Goal: Entertainment & Leisure: Consume media (video, audio)

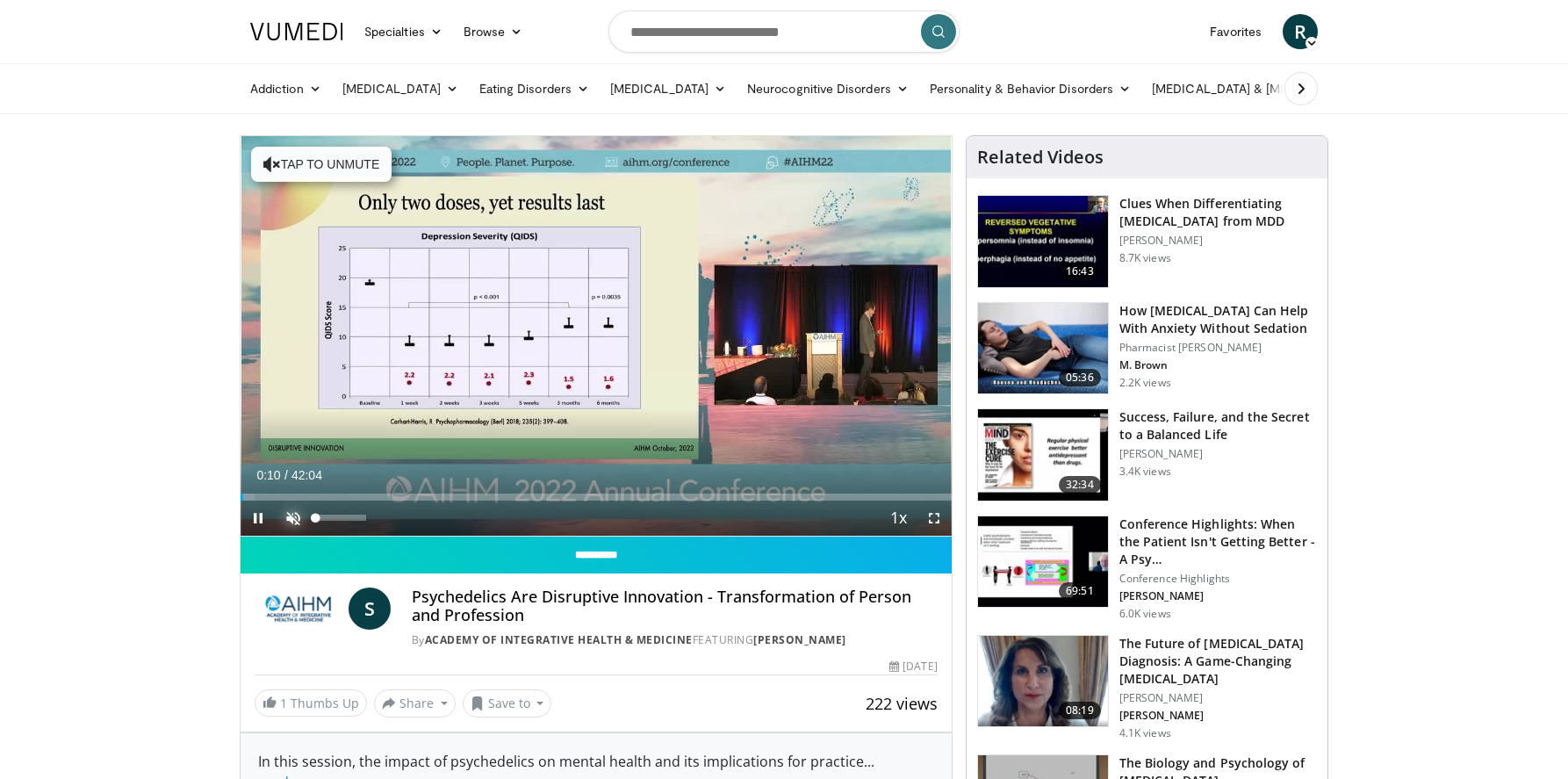
click at [302, 516] on span "Video Player" at bounding box center [294, 518] width 35 height 35
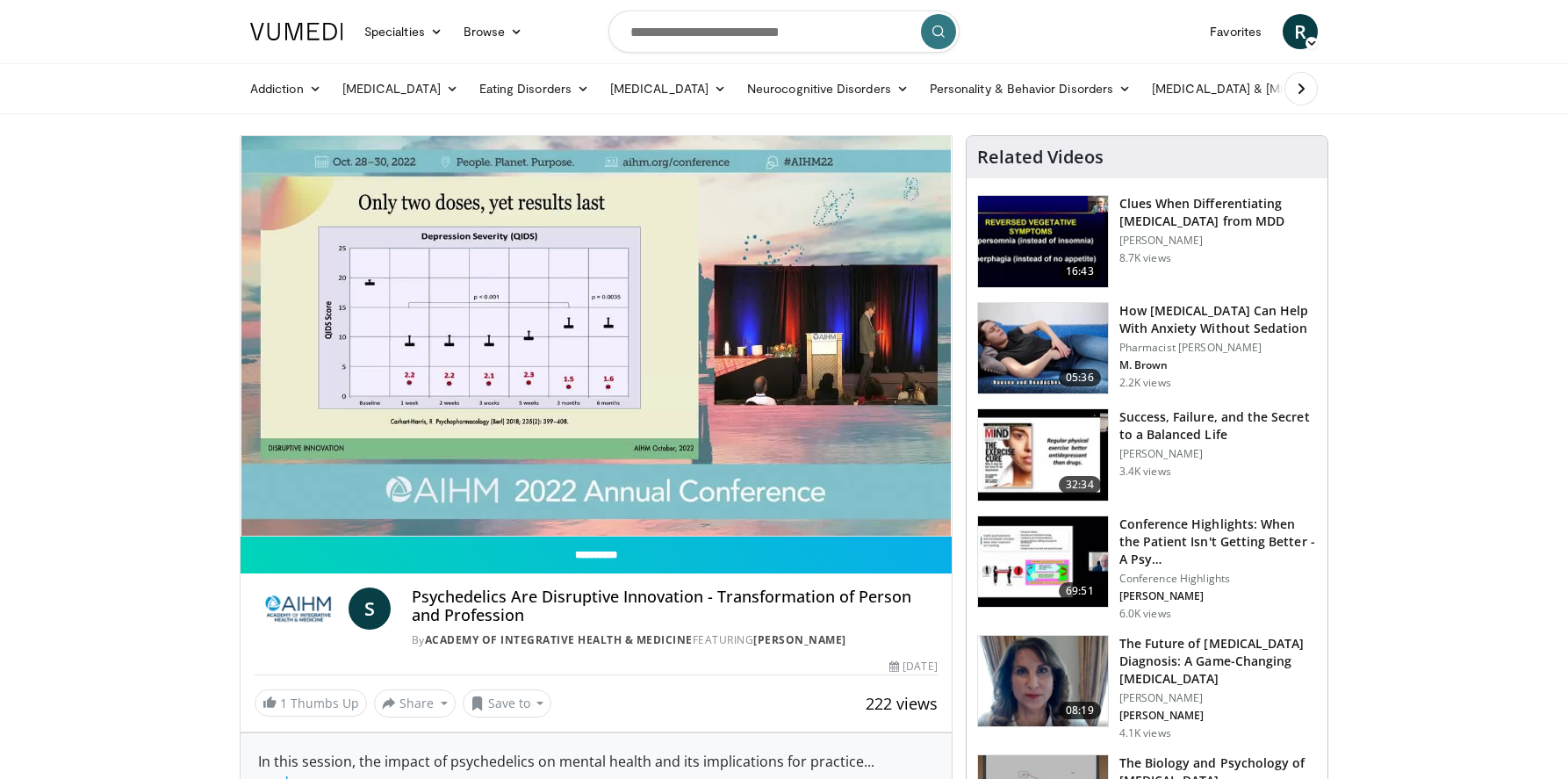
scroll to position [439, 0]
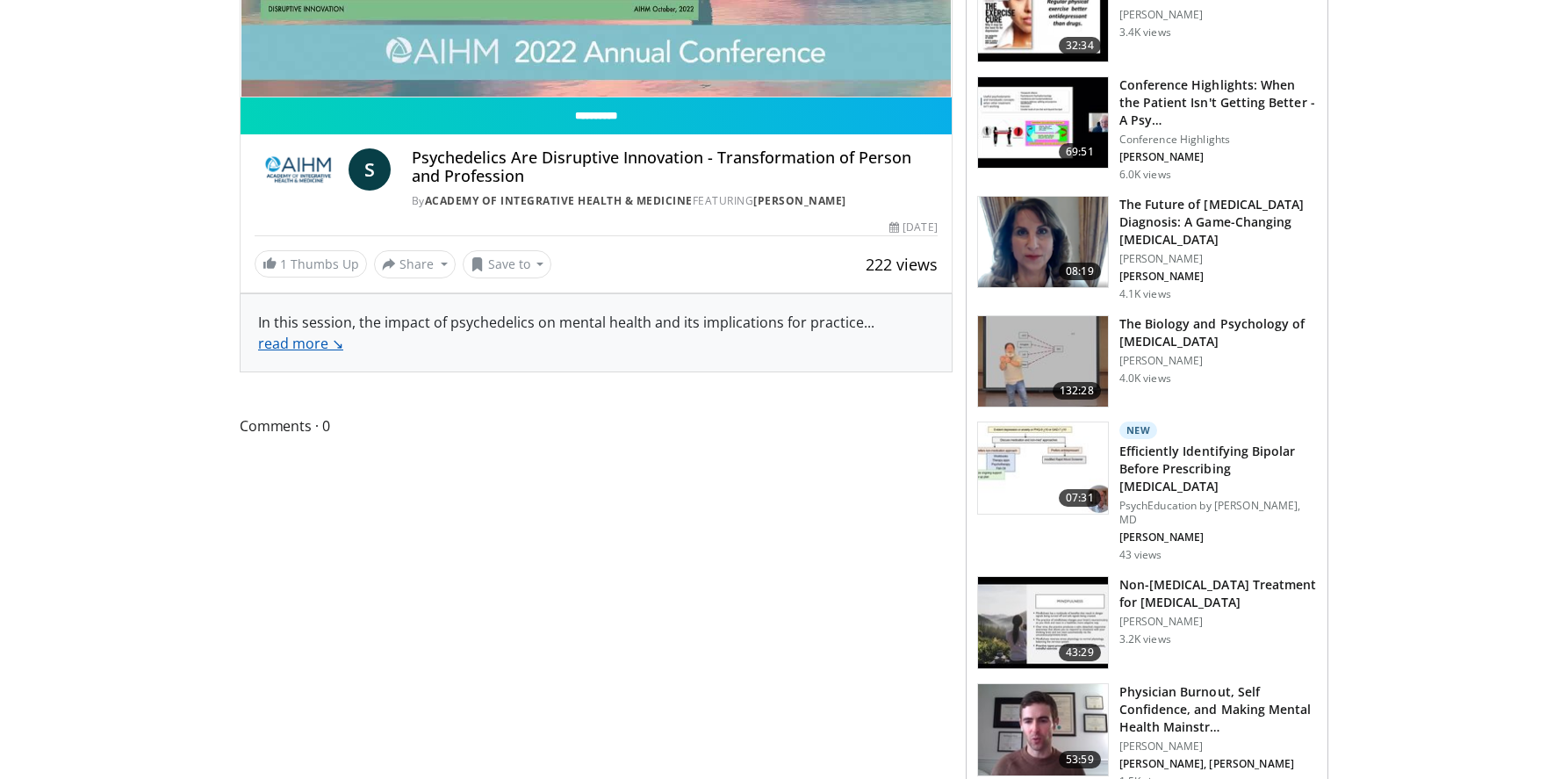
click at [283, 349] on link "read more ↘" at bounding box center [301, 343] width 85 height 20
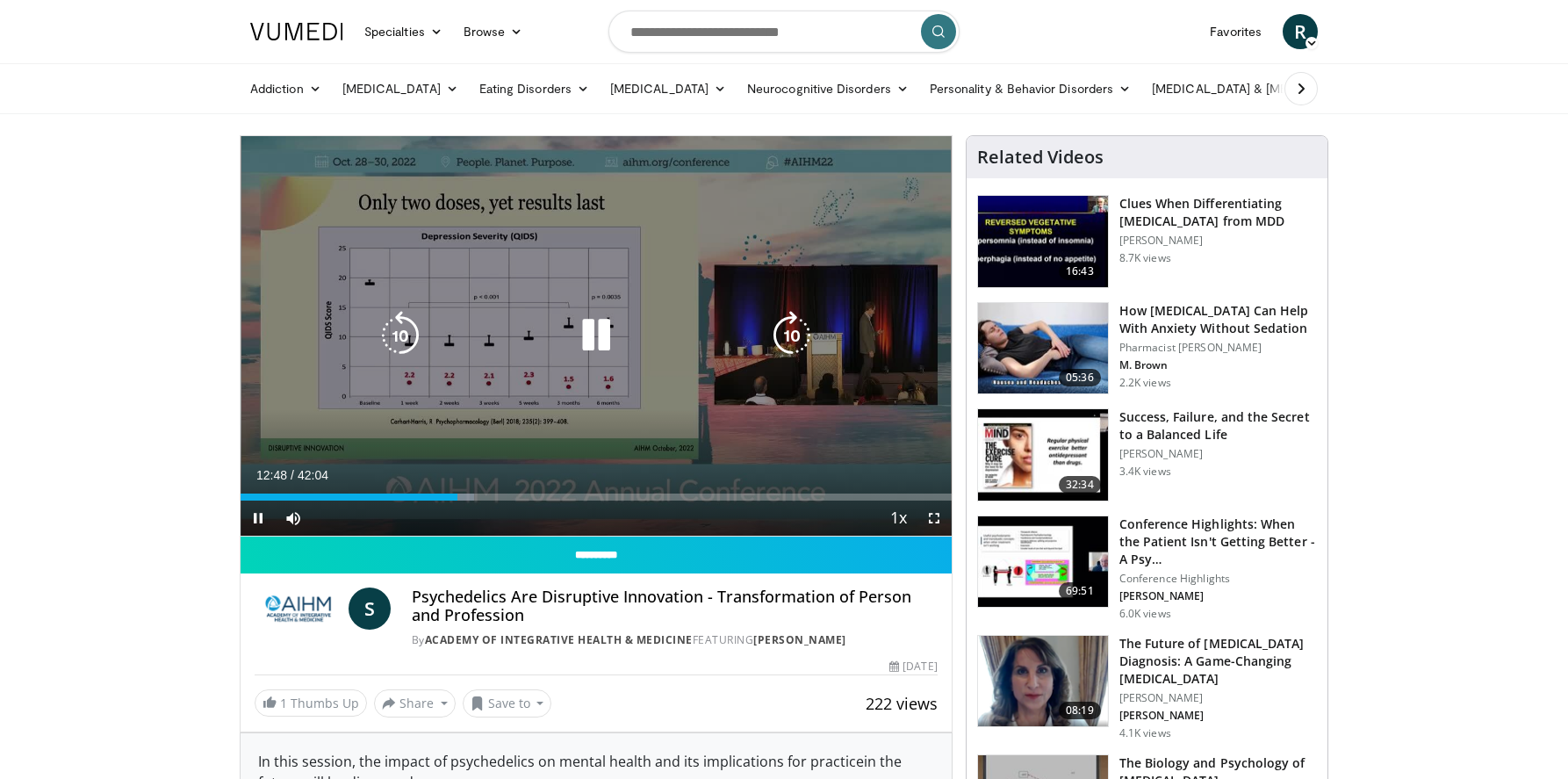
scroll to position [88, 0]
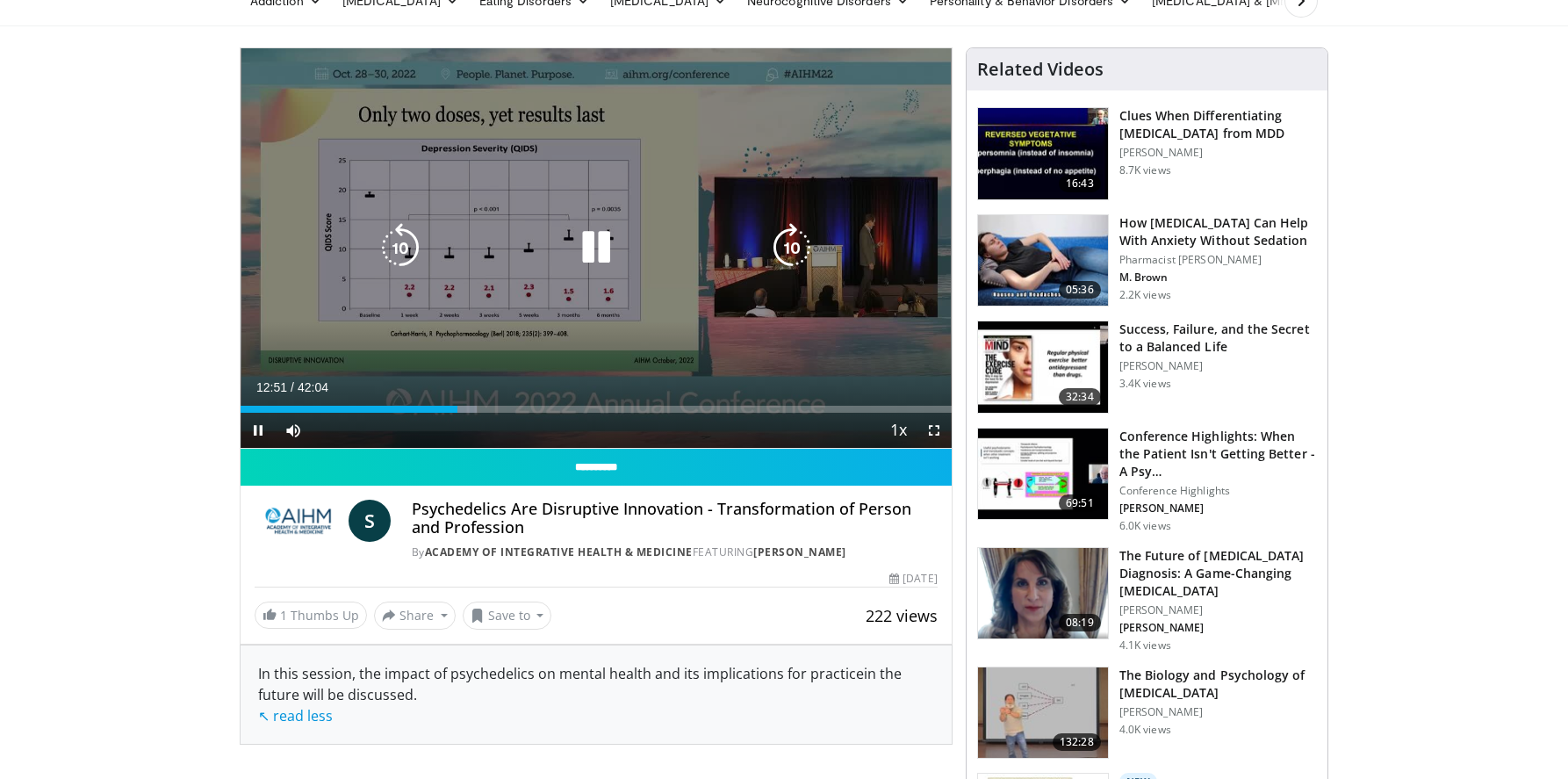
click at [408, 248] on icon "Video Player" at bounding box center [400, 247] width 49 height 49
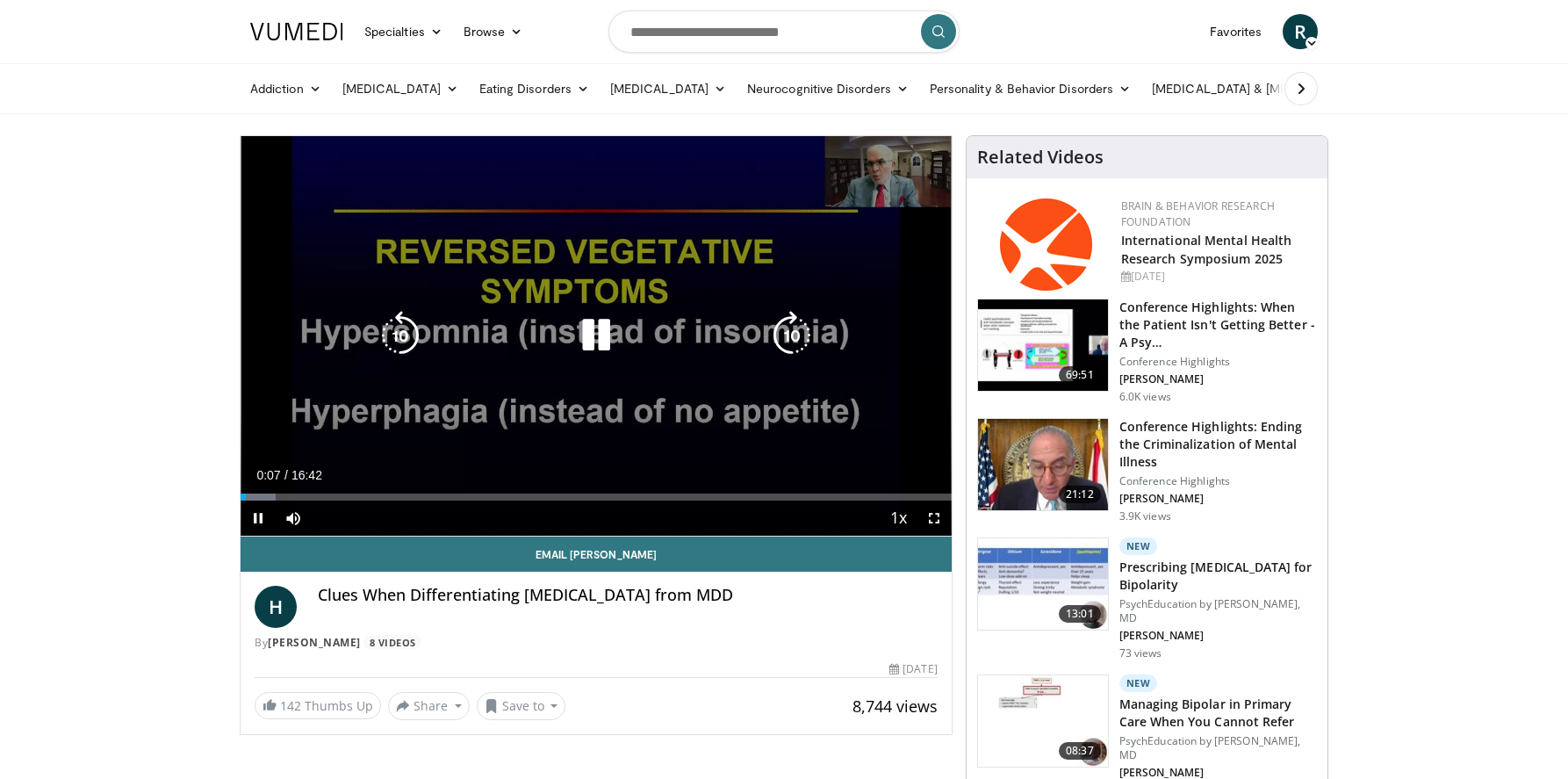
click at [592, 339] on icon "Video Player" at bounding box center [595, 334] width 49 height 49
